Goal: Task Accomplishment & Management: Manage account settings

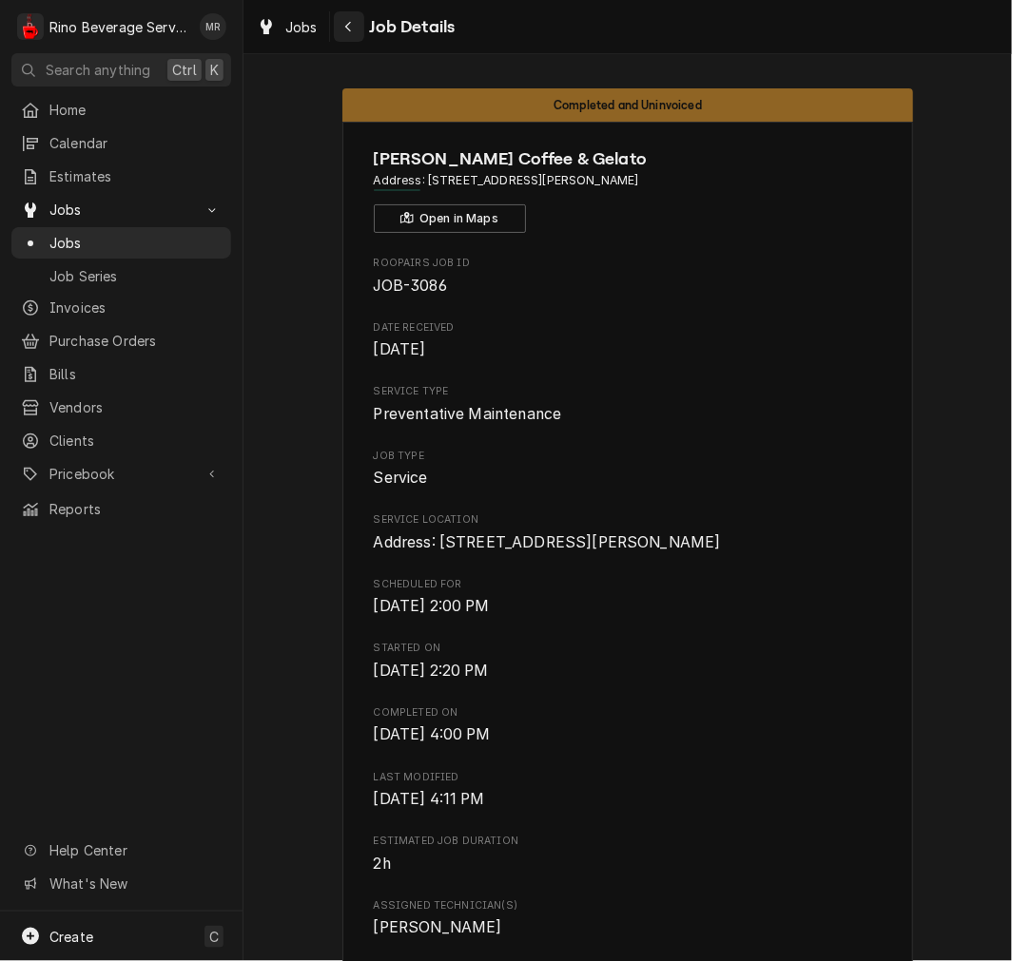
drag, startPoint x: 365, startPoint y: 19, endPoint x: 356, endPoint y: 23, distance: 10.2
click at [356, 23] on div "Job Details" at bounding box center [395, 26] width 122 height 30
click at [356, 23] on div "Navigate back" at bounding box center [348, 26] width 19 height 19
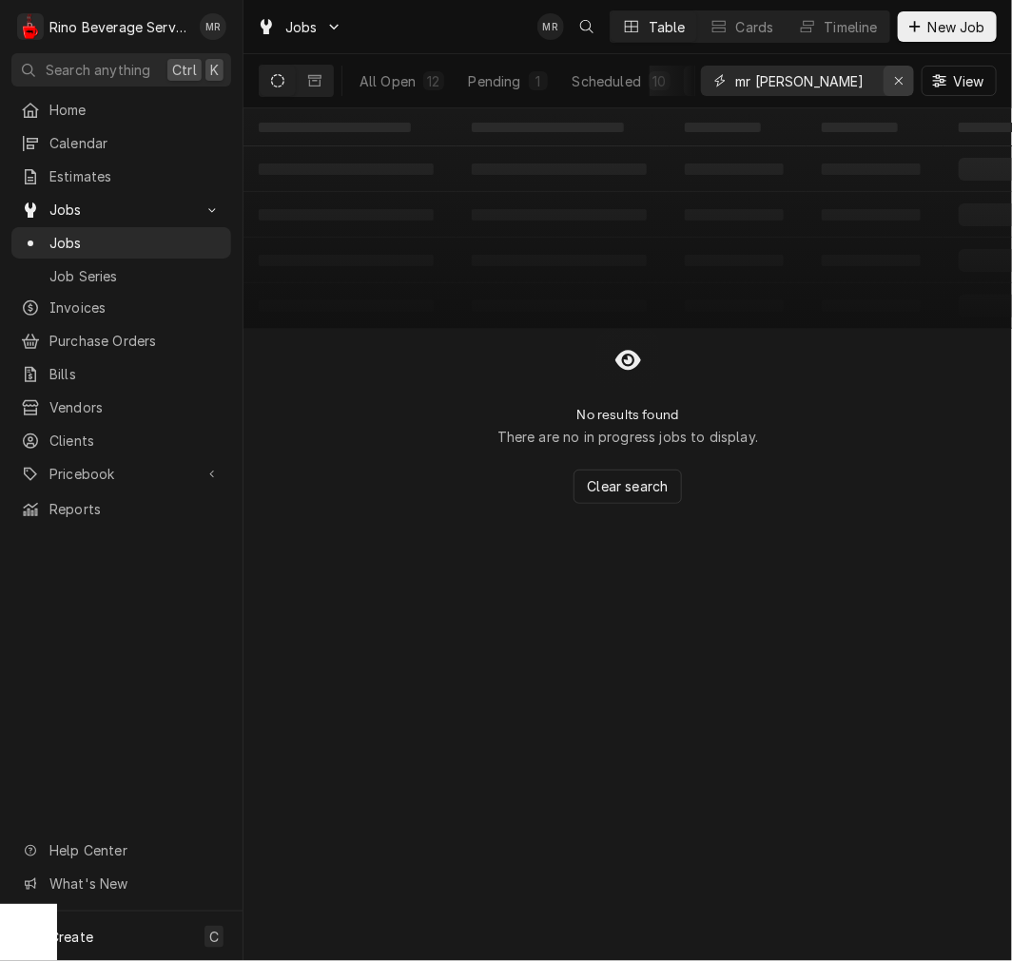
click at [896, 78] on icon "Erase input" at bounding box center [899, 81] width 8 height 8
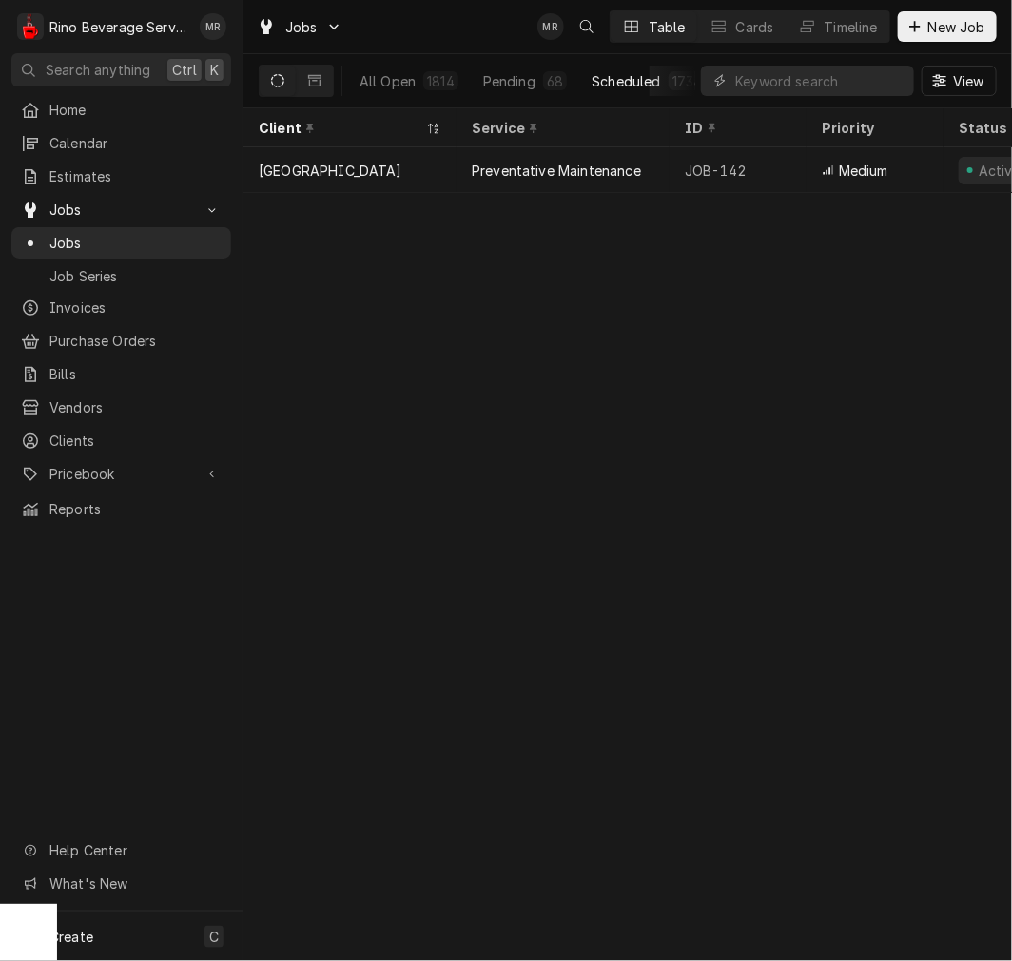
click at [657, 87] on button "Scheduled 1734" at bounding box center [648, 81] width 137 height 30
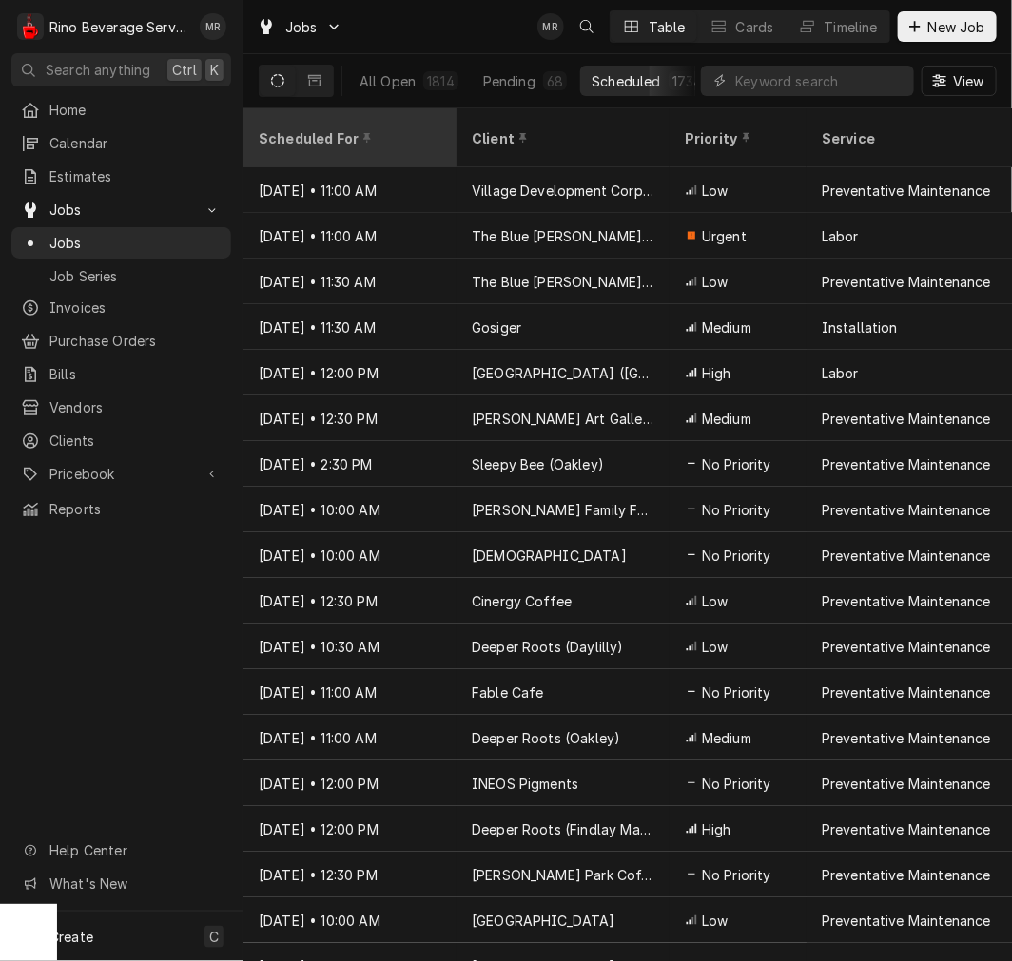
click at [363, 131] on icon "Dynamic Content Wrapper" at bounding box center [367, 137] width 8 height 13
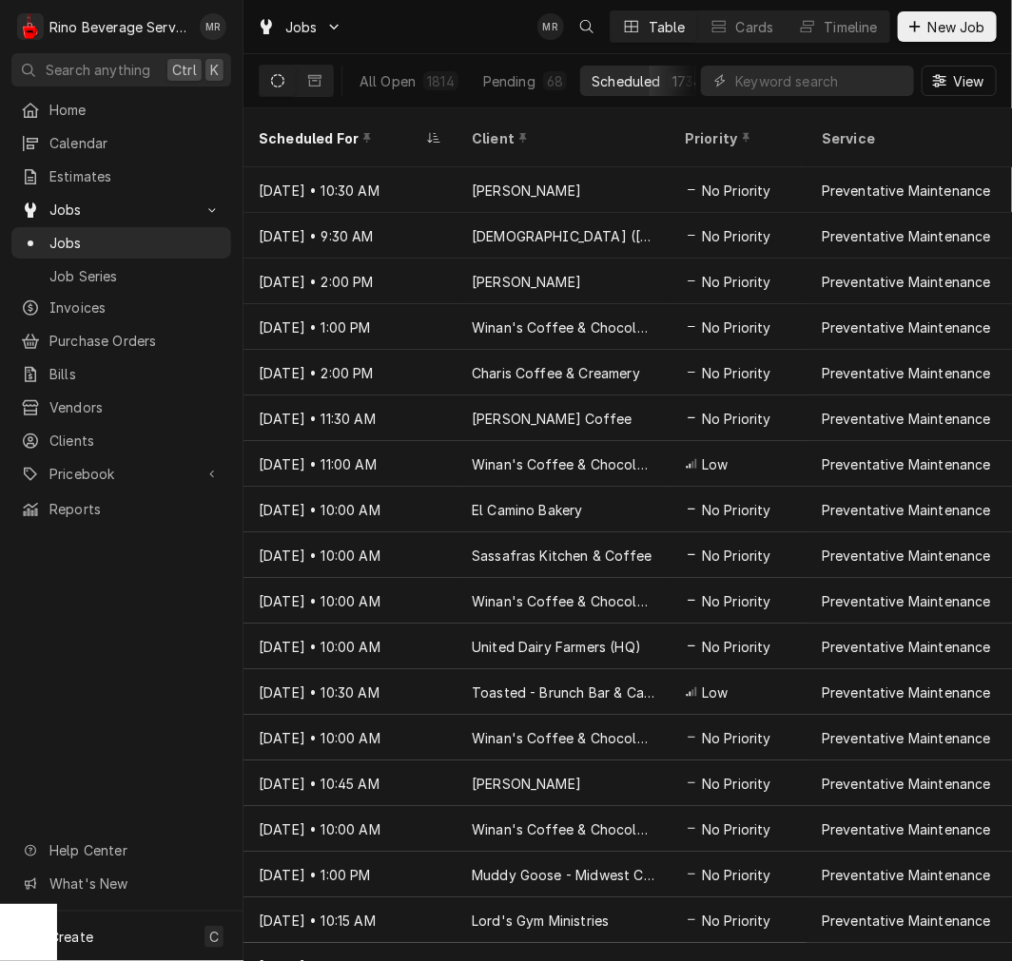
click at [363, 131] on icon "Dynamic Content Wrapper" at bounding box center [367, 137] width 8 height 13
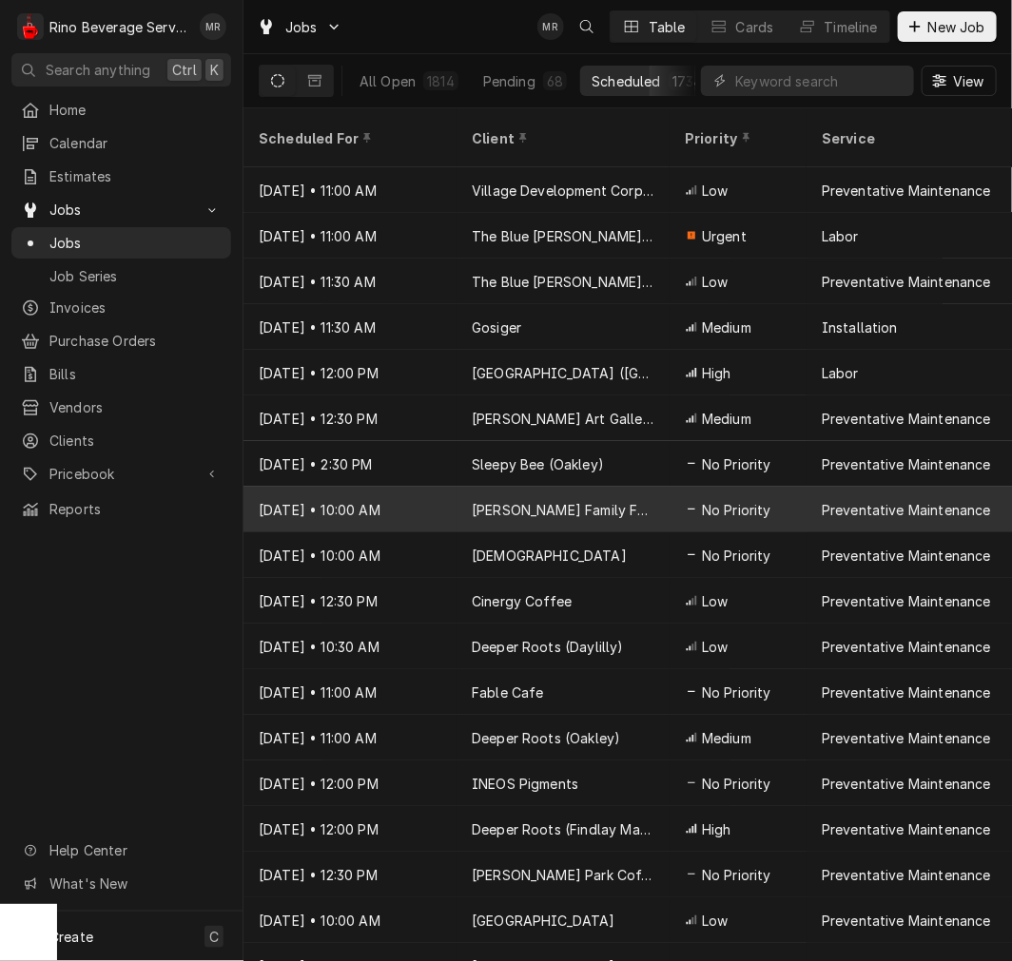
click at [425, 487] on div "Sep 11 • 10:00 AM" at bounding box center [349, 510] width 213 height 46
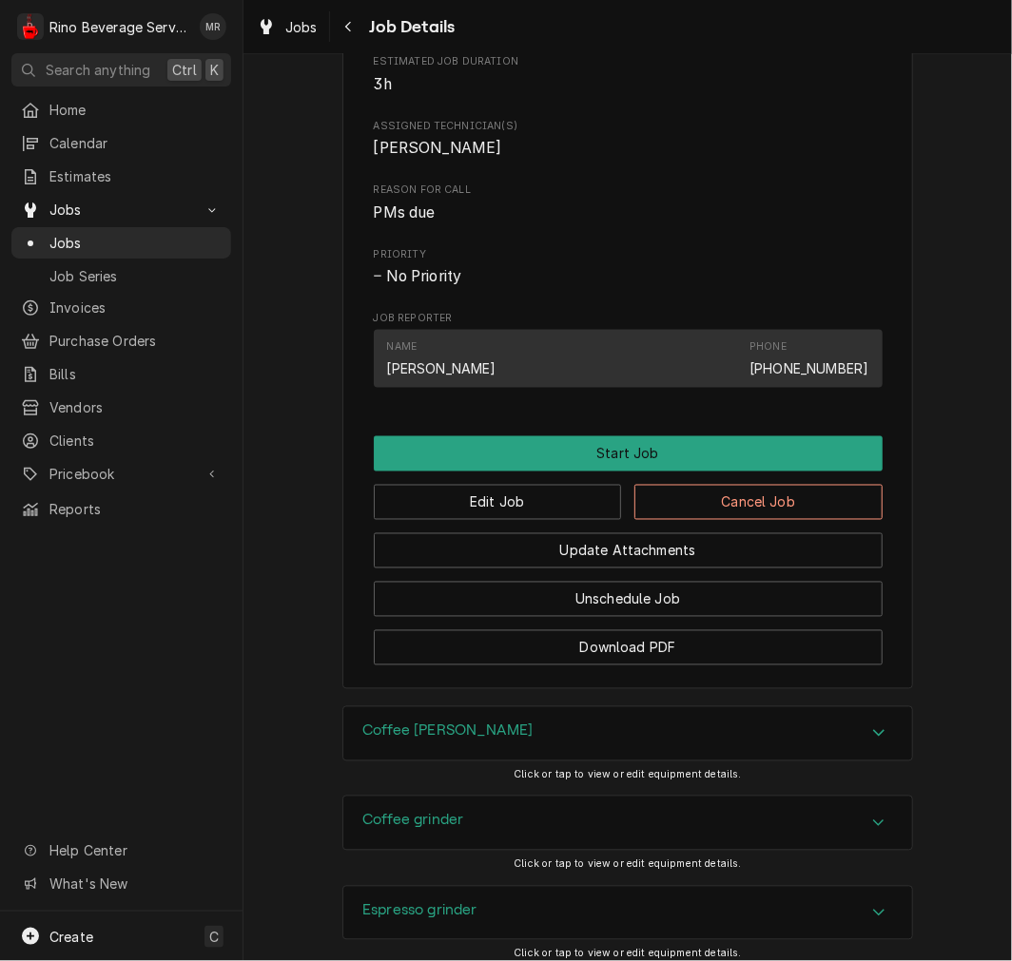
scroll to position [742, 0]
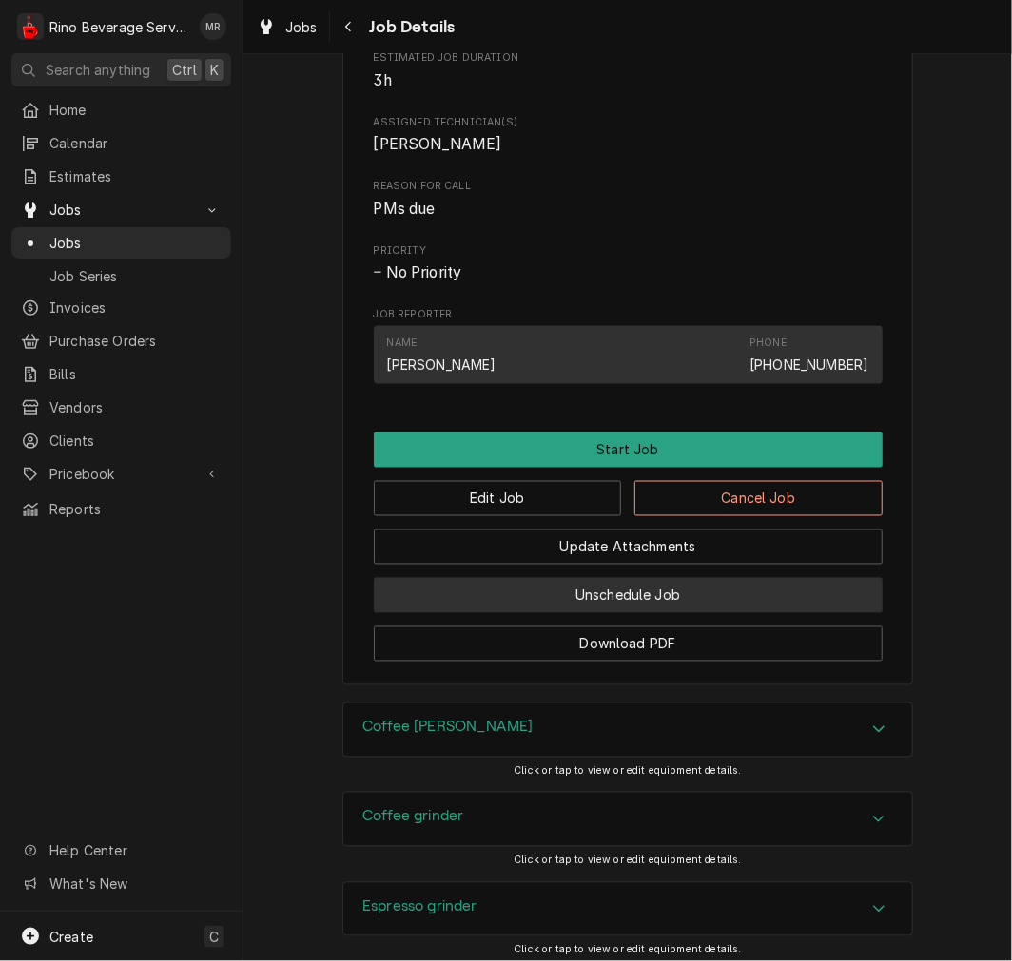
click at [680, 597] on button "Unschedule Job" at bounding box center [628, 595] width 509 height 35
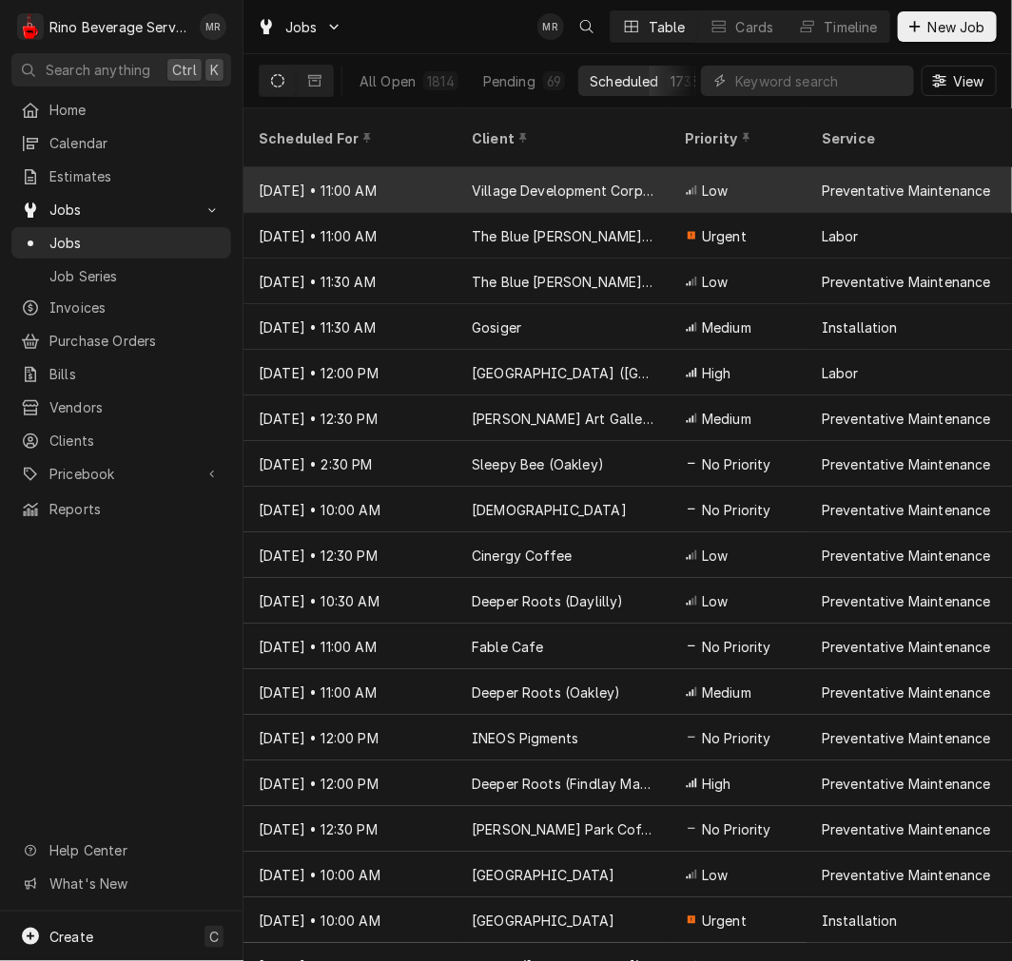
click at [530, 181] on div "Village Development Corporation" at bounding box center [563, 191] width 183 height 20
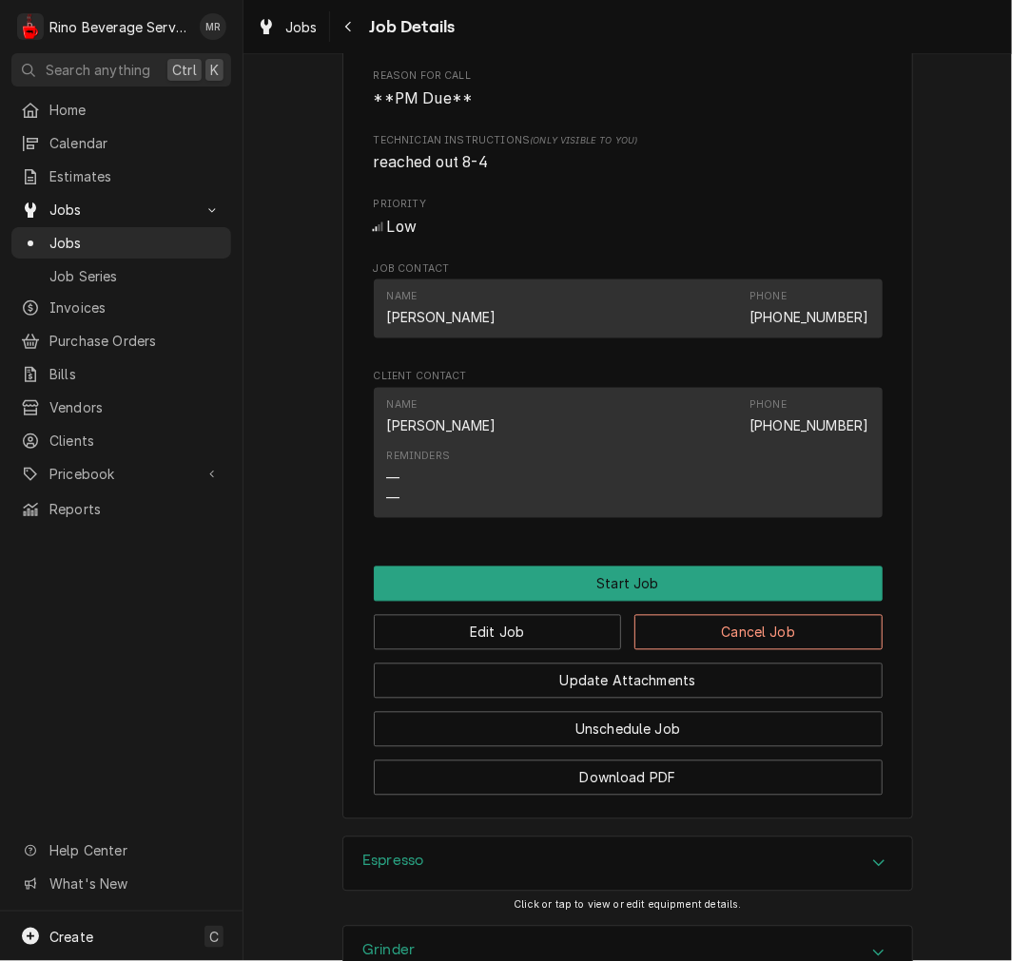
scroll to position [1095, 0]
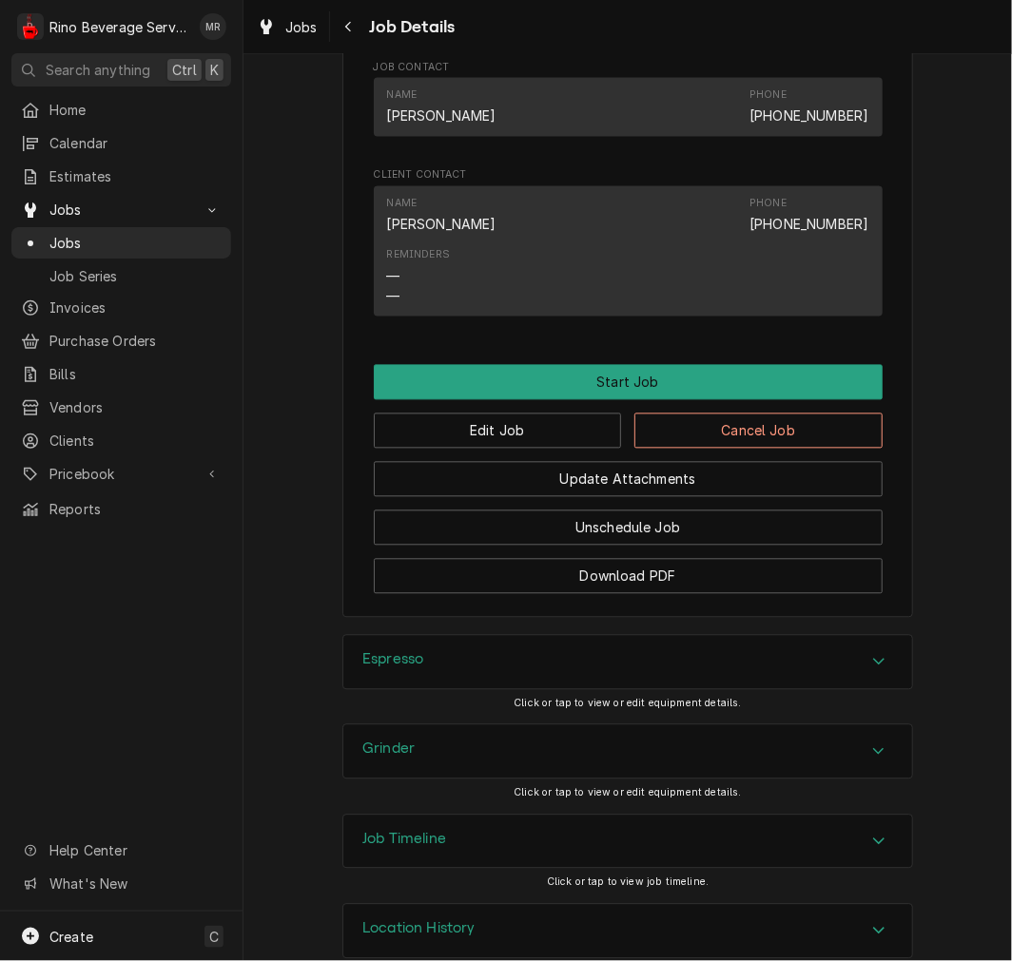
click at [763, 767] on div "Grinder" at bounding box center [627, 752] width 569 height 53
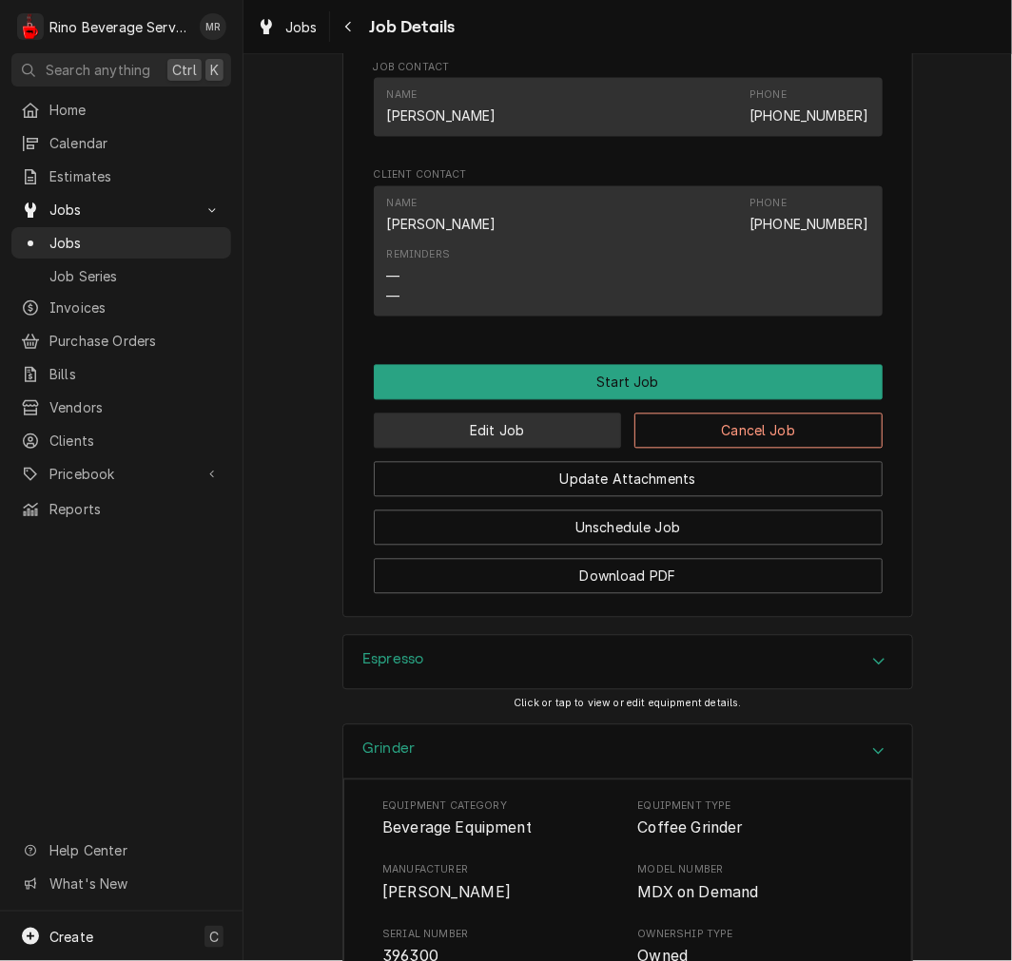
click at [537, 449] on button "Edit Job" at bounding box center [498, 431] width 248 height 35
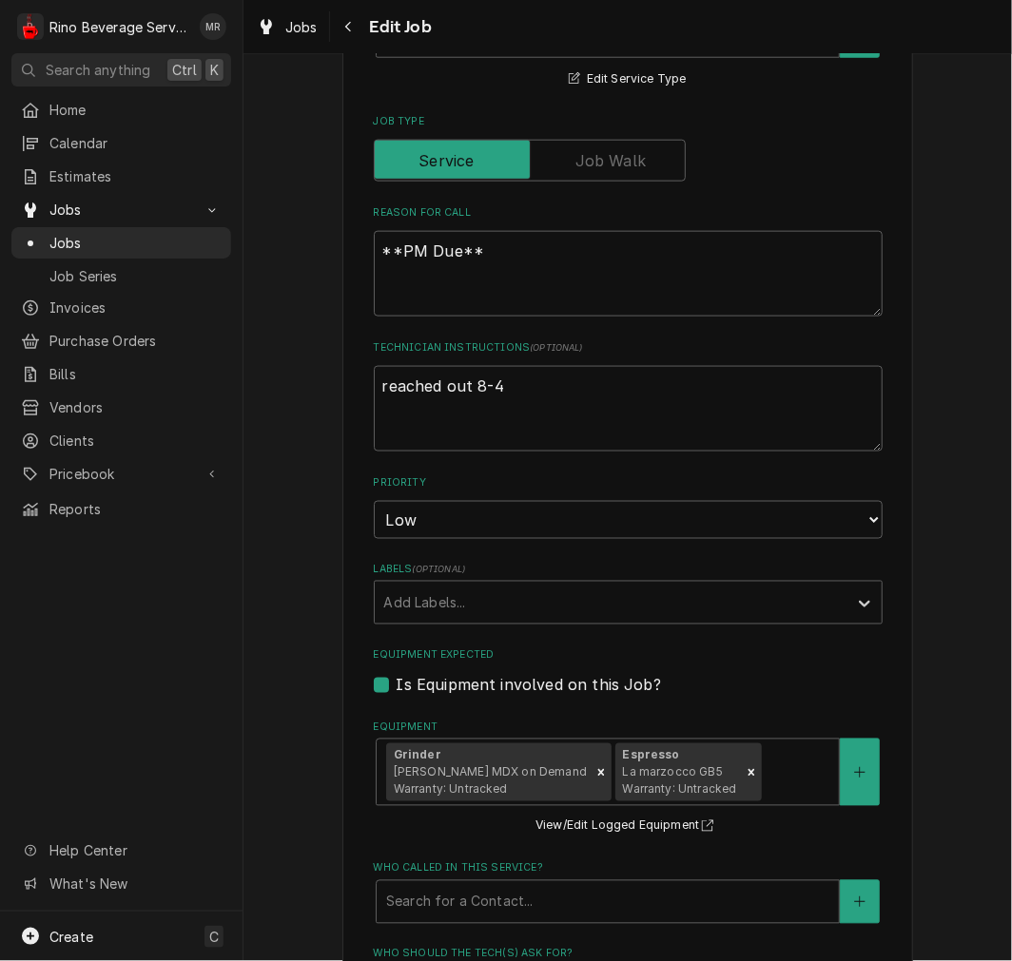
type textarea "x"
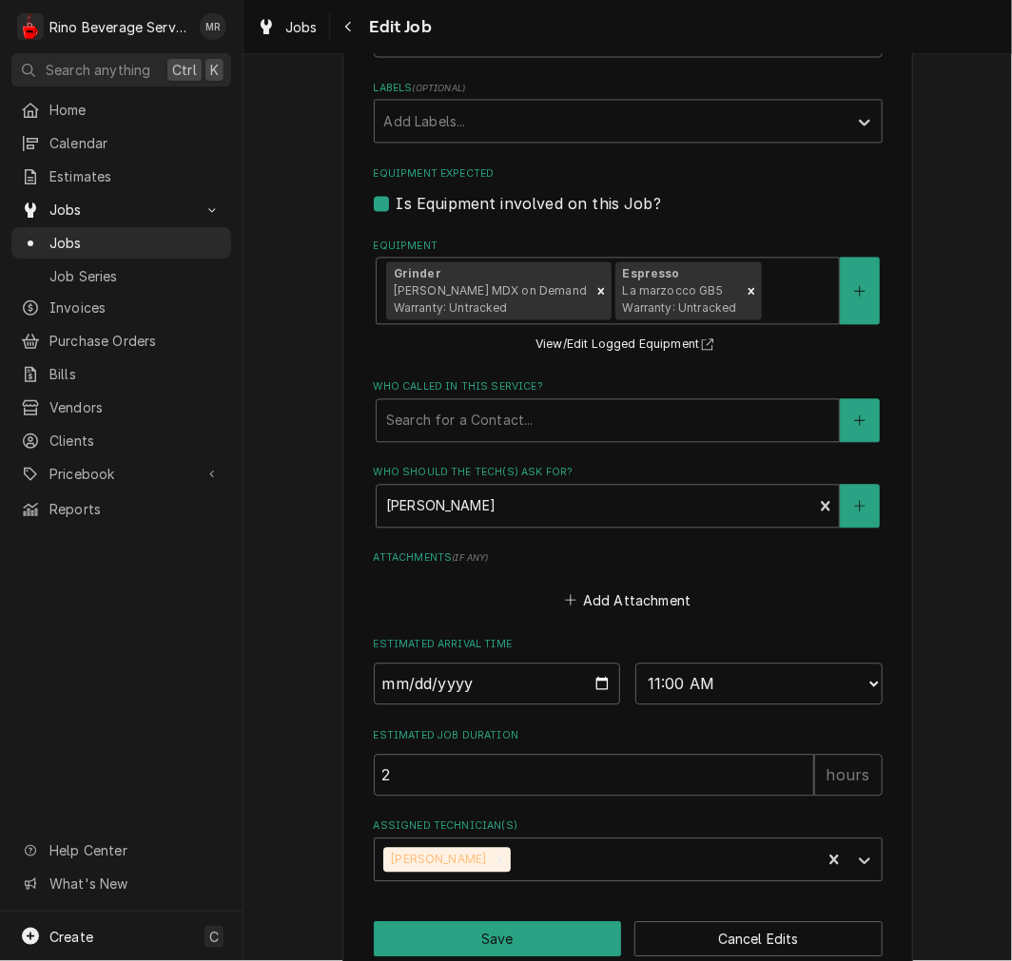
scroll to position [1172, 0]
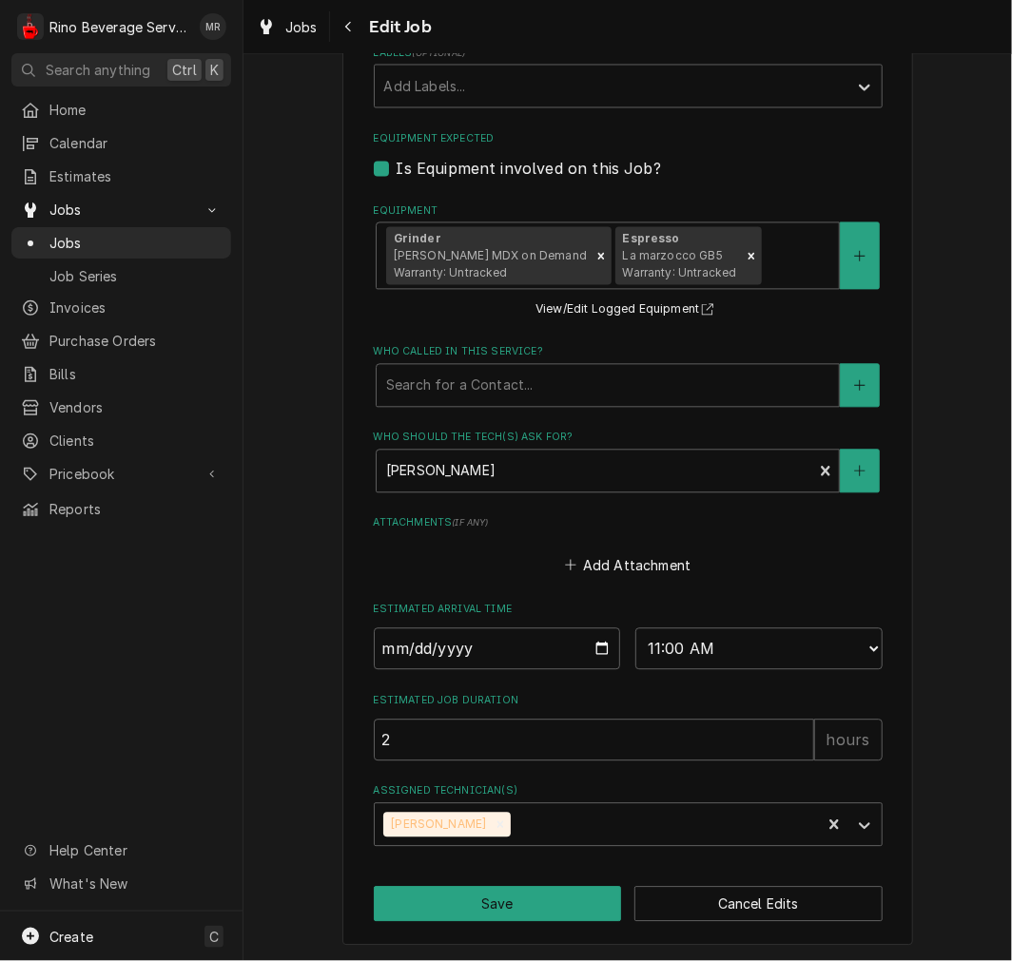
click at [592, 656] on input "2025-09-10" at bounding box center [497, 650] width 247 height 42
type input "2025-10-01"
click at [512, 909] on button "Save" at bounding box center [498, 904] width 248 height 35
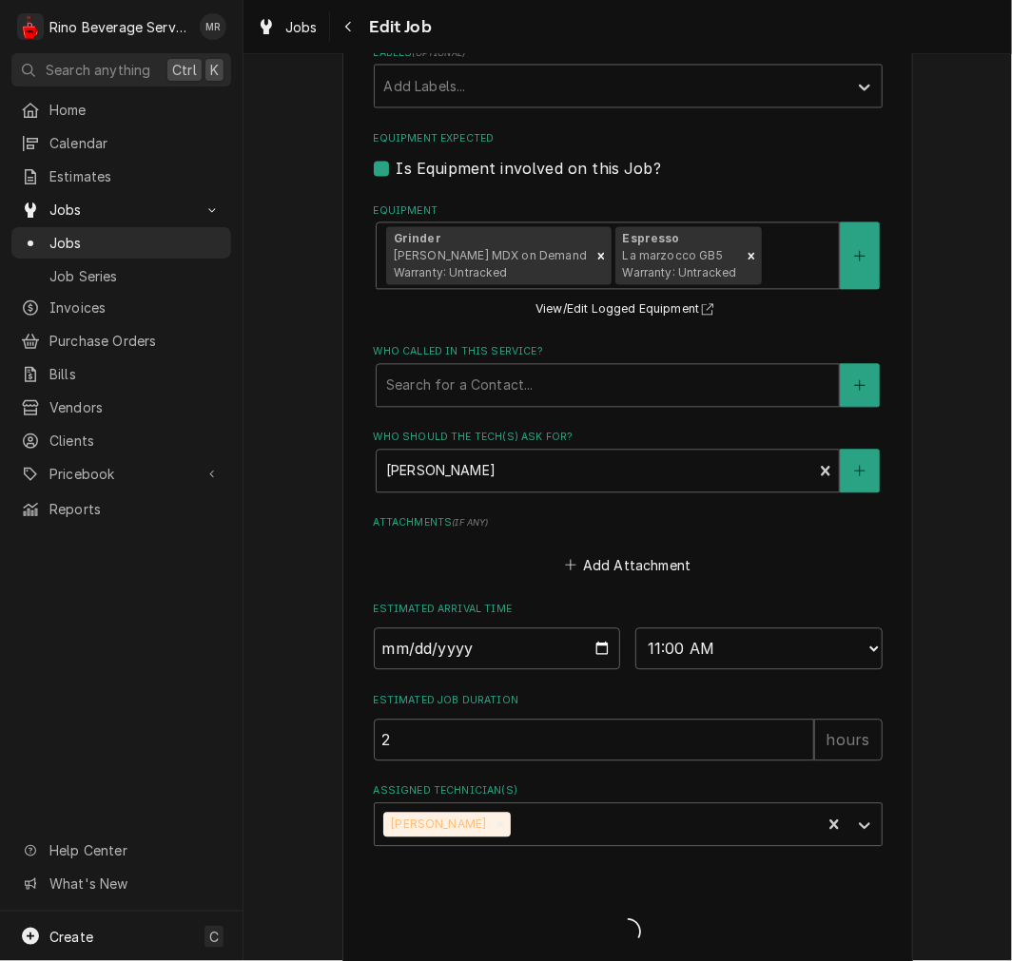
type textarea "x"
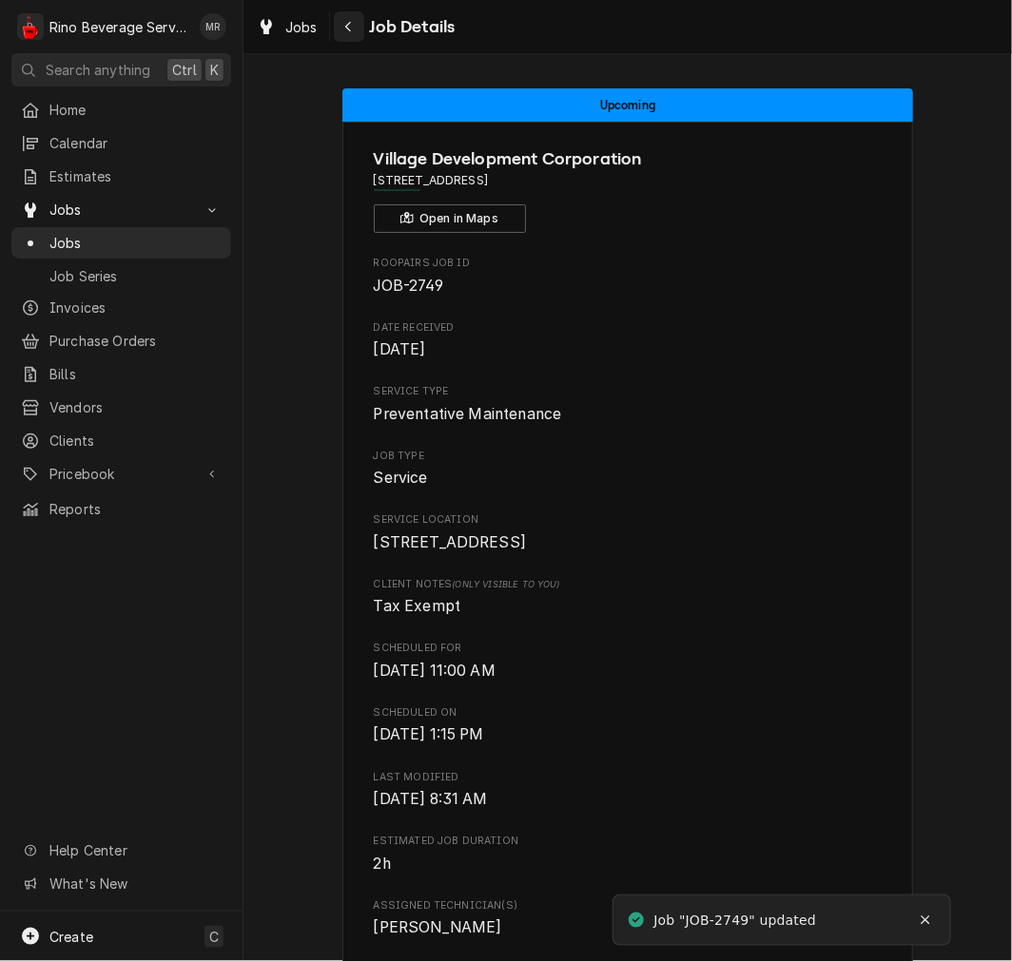
click at [343, 34] on div "Navigate back" at bounding box center [348, 26] width 19 height 19
